Goal: Use online tool/utility: Utilize a website feature to perform a specific function

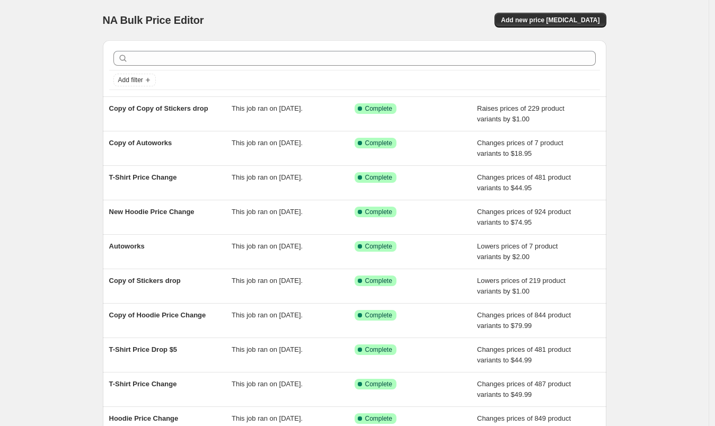
click at [179, 183] on div "T-Shirt Price Change" at bounding box center [170, 182] width 123 height 21
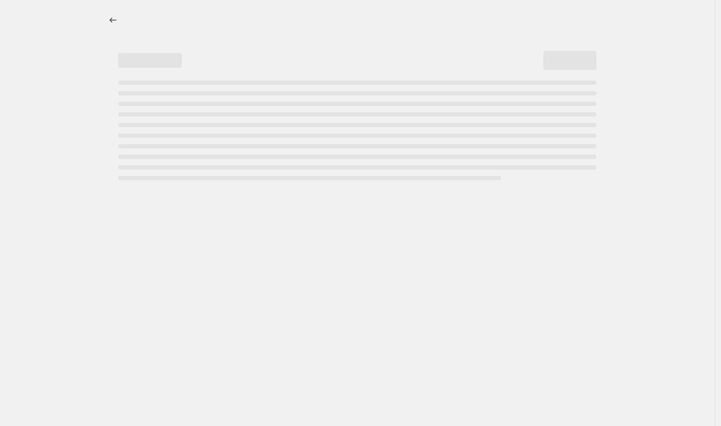
select select "to"
select select "collection"
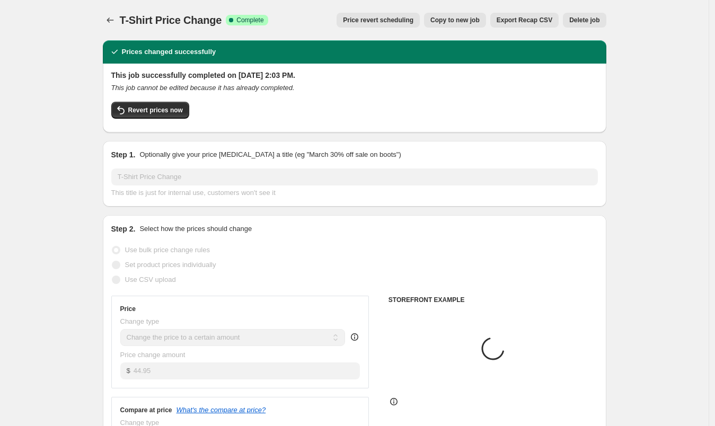
click at [453, 17] on span "Copy to new job" at bounding box center [455, 20] width 49 height 8
select select "to"
select select "collection"
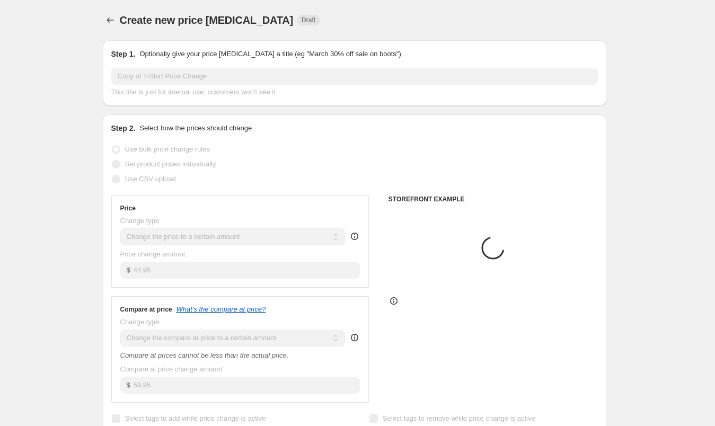
click at [221, 76] on input "Copy of T-Shirt Price Change" at bounding box center [354, 76] width 487 height 17
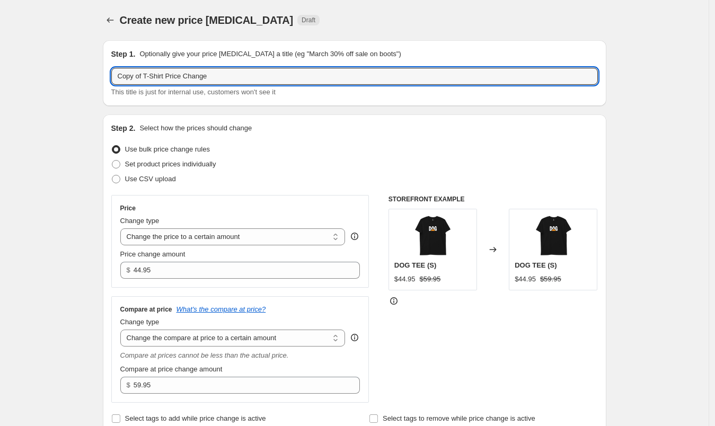
click at [221, 76] on input "Copy of T-Shirt Price Change" at bounding box center [354, 76] width 487 height 17
drag, startPoint x: 221, startPoint y: 76, endPoint x: 185, endPoint y: 78, distance: 36.1
click at [185, 78] on input "Copy of T-Shirt Price Change" at bounding box center [354, 76] width 487 height 17
drag, startPoint x: 211, startPoint y: 73, endPoint x: 187, endPoint y: 73, distance: 24.4
click at [187, 73] on input "Copy of T-Shirt Price 49.95" at bounding box center [354, 76] width 487 height 17
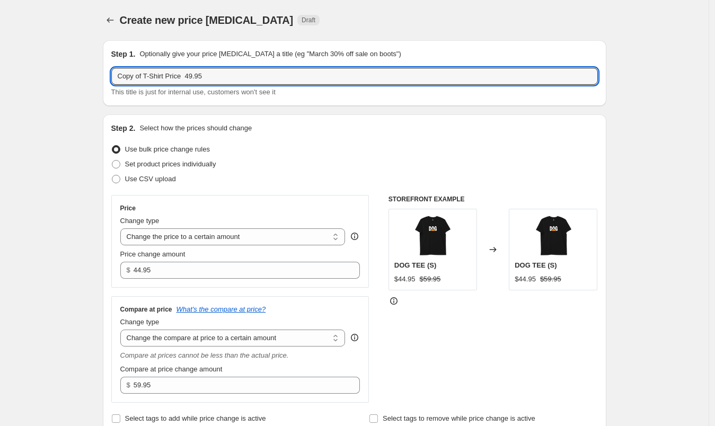
type input "Copy of T-Shirt Price 49.95"
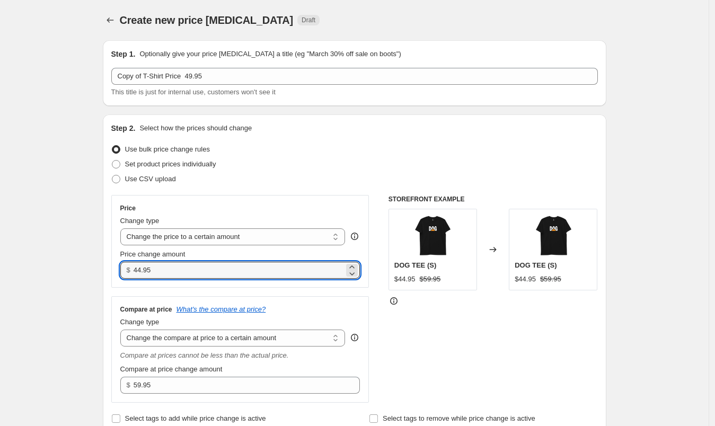
click at [214, 267] on input "44.95" at bounding box center [239, 270] width 211 height 17
drag, startPoint x: 208, startPoint y: 266, endPoint x: 121, endPoint y: 268, distance: 87.0
click at [121, 268] on div "Price Change type Change the price to a certain amount Change the price by a ce…" at bounding box center [240, 241] width 258 height 93
paste input "9"
type input "49.95"
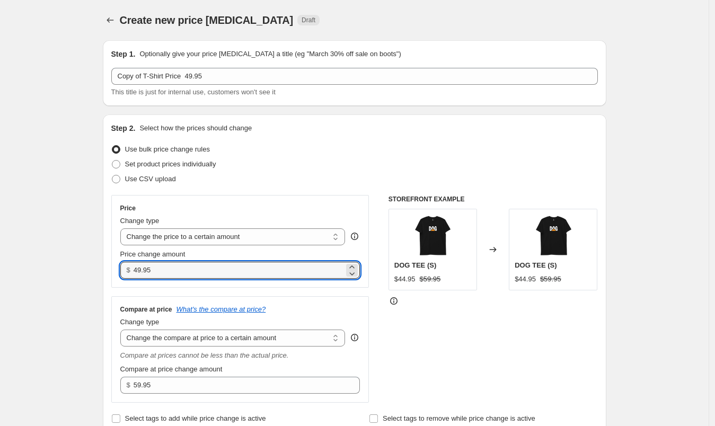
click at [121, 268] on div "Price Change type Change the price to a certain amount Change the price by a ce…" at bounding box center [240, 241] width 258 height 93
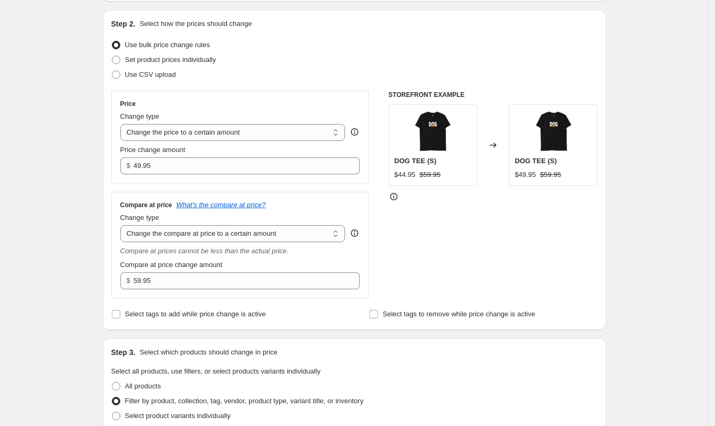
scroll to position [162, 0]
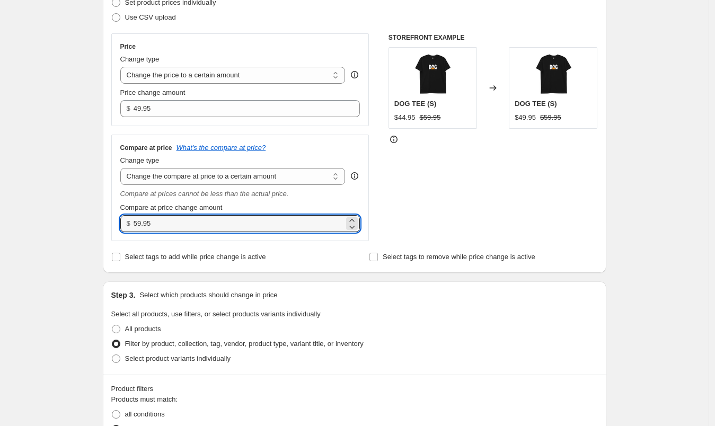
click at [139, 226] on input "59.95" at bounding box center [239, 223] width 211 height 17
drag, startPoint x: 136, startPoint y: 225, endPoint x: 144, endPoint y: 230, distance: 9.3
click at [144, 230] on div "$ 59.95" at bounding box center [240, 223] width 240 height 17
type input "64.95"
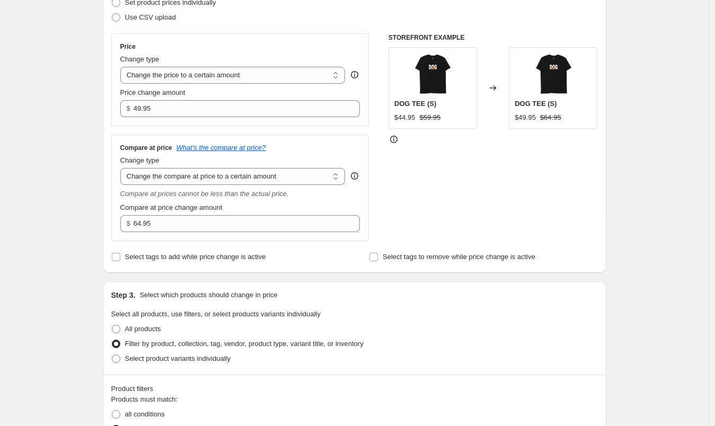
click at [100, 227] on div "Step 1. Optionally give your price [MEDICAL_DATA] a title (eg "March 30% off sa…" at bounding box center [350, 385] width 512 height 1031
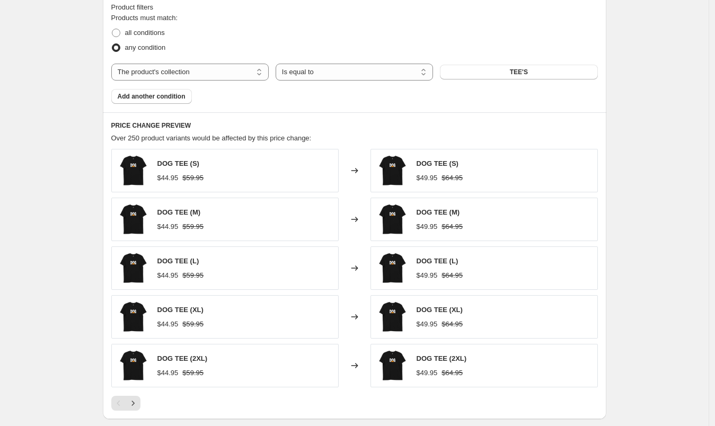
scroll to position [697, 0]
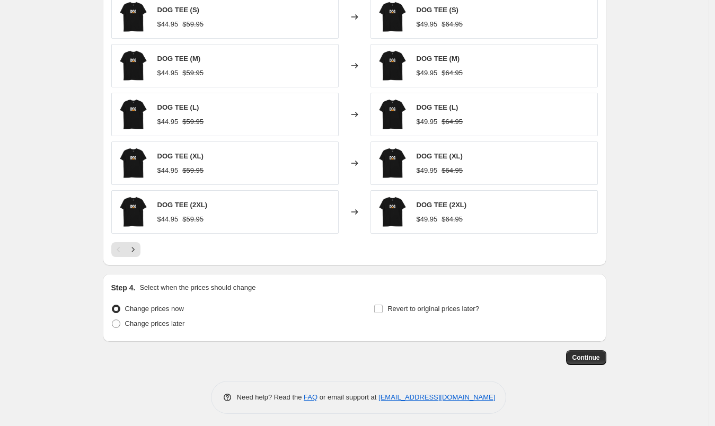
click at [591, 354] on span "Continue" at bounding box center [587, 358] width 28 height 8
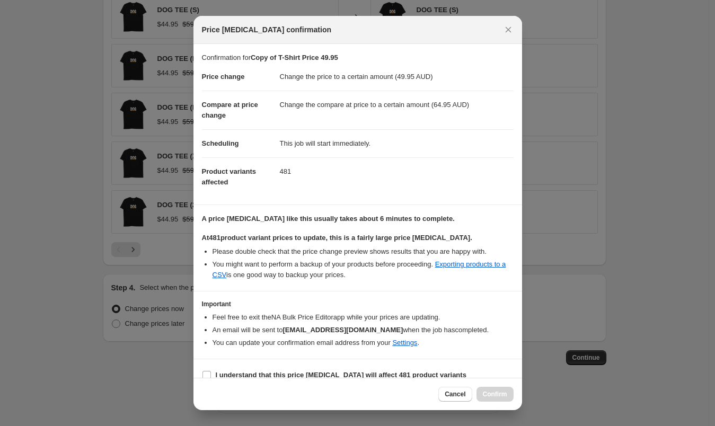
scroll to position [11, 0]
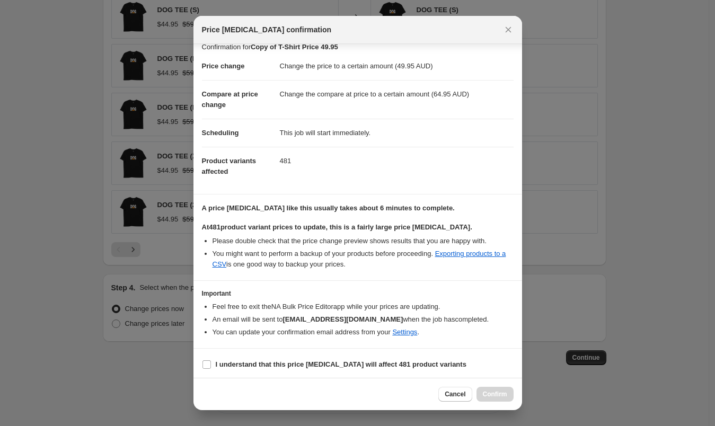
click at [207, 361] on input "I understand that this price [MEDICAL_DATA] will affect 481 product variants" at bounding box center [207, 365] width 8 height 8
checkbox input "true"
click at [504, 390] on button "Confirm" at bounding box center [495, 394] width 37 height 15
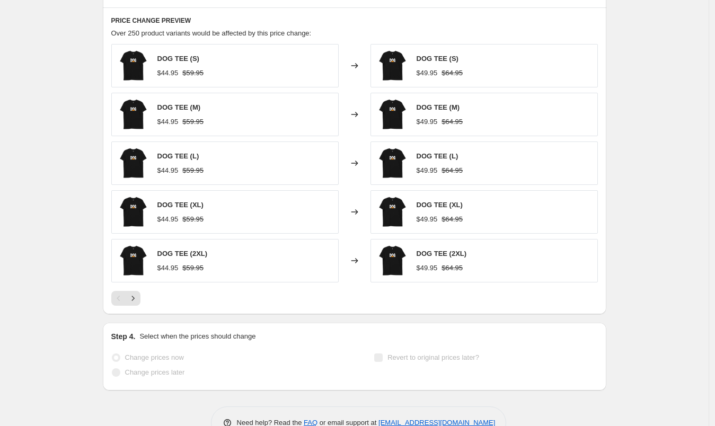
scroll to position [725, 0]
select select "to"
select select "collection"
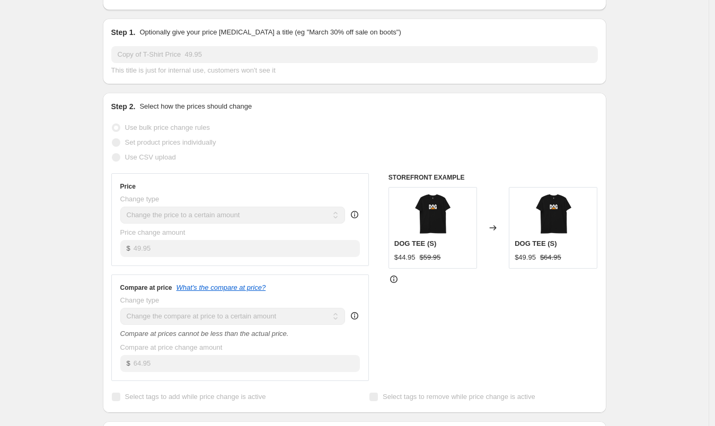
scroll to position [0, 0]
